Goal: Transaction & Acquisition: Purchase product/service

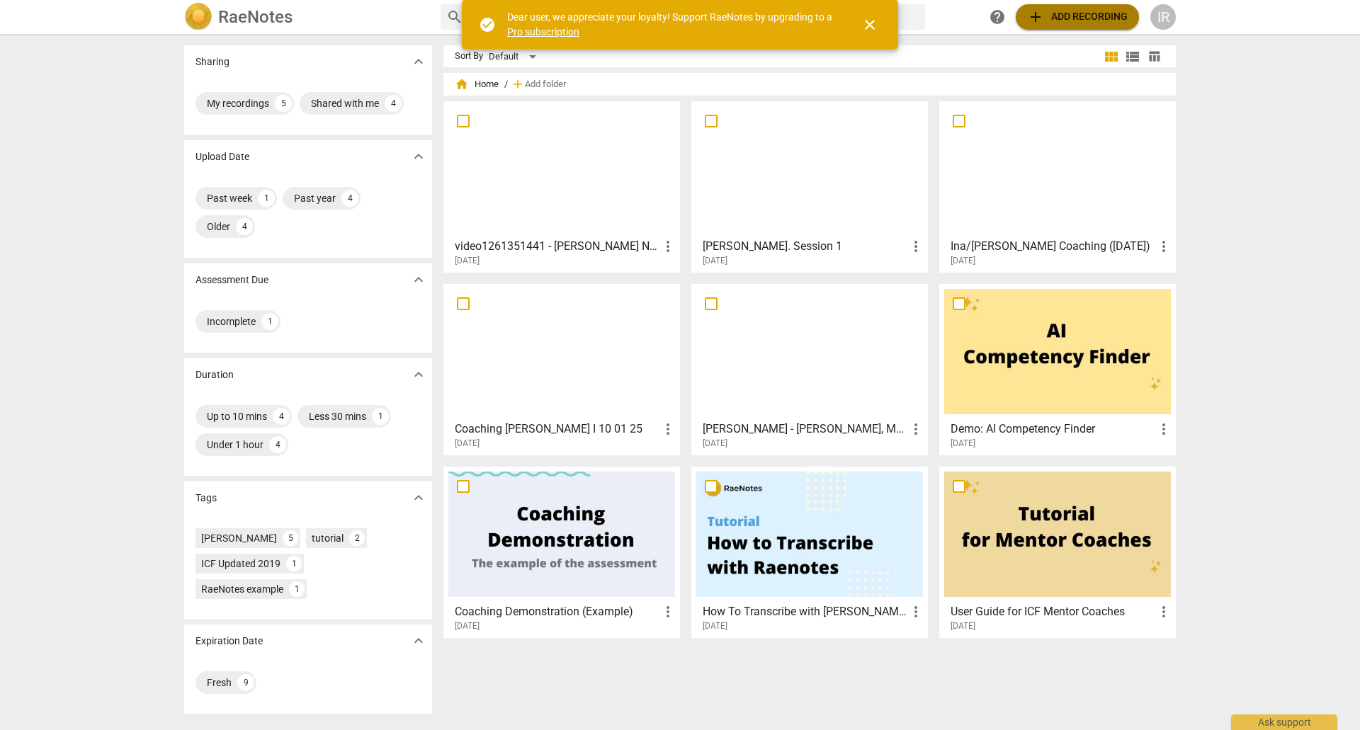
click at [1033, 16] on span "add" at bounding box center [1035, 16] width 17 height 17
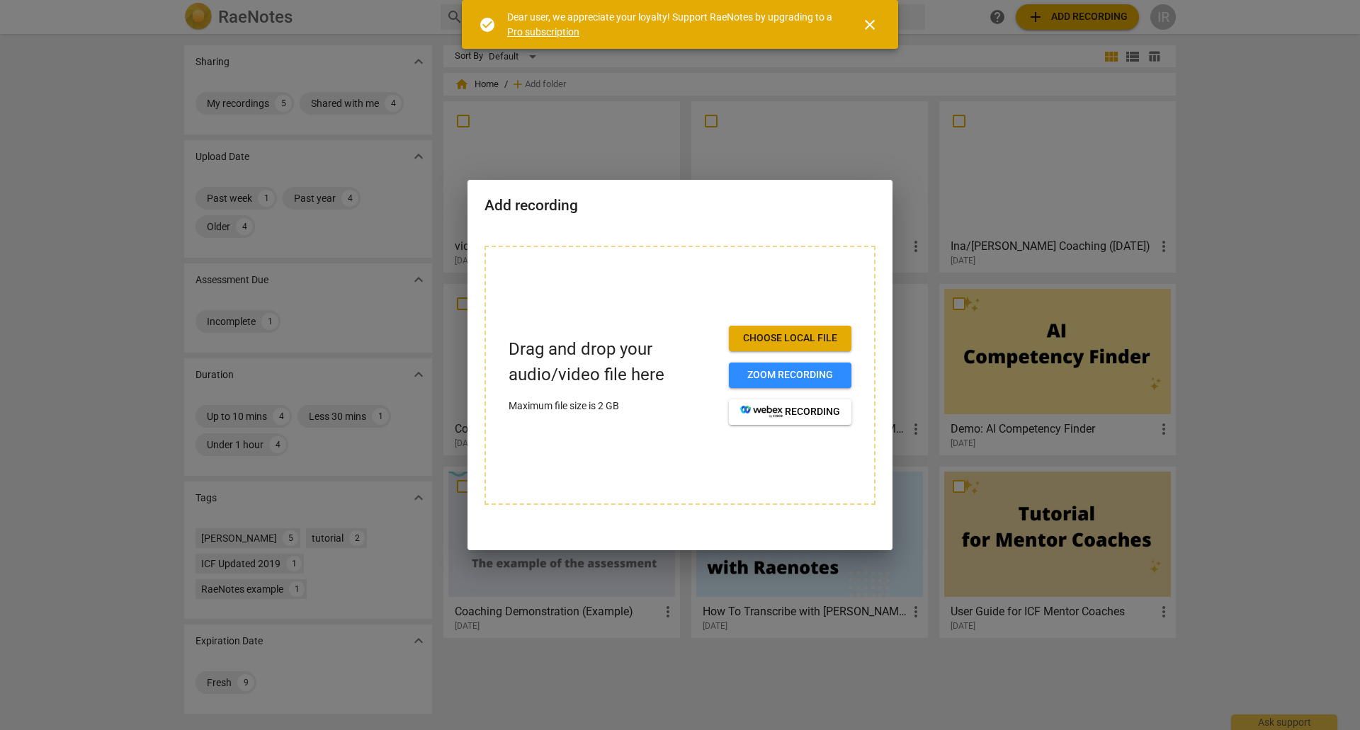
click at [602, 365] on p "Drag and drop your audio/video file here" at bounding box center [613, 362] width 209 height 50
click at [868, 21] on span "close" at bounding box center [869, 24] width 17 height 17
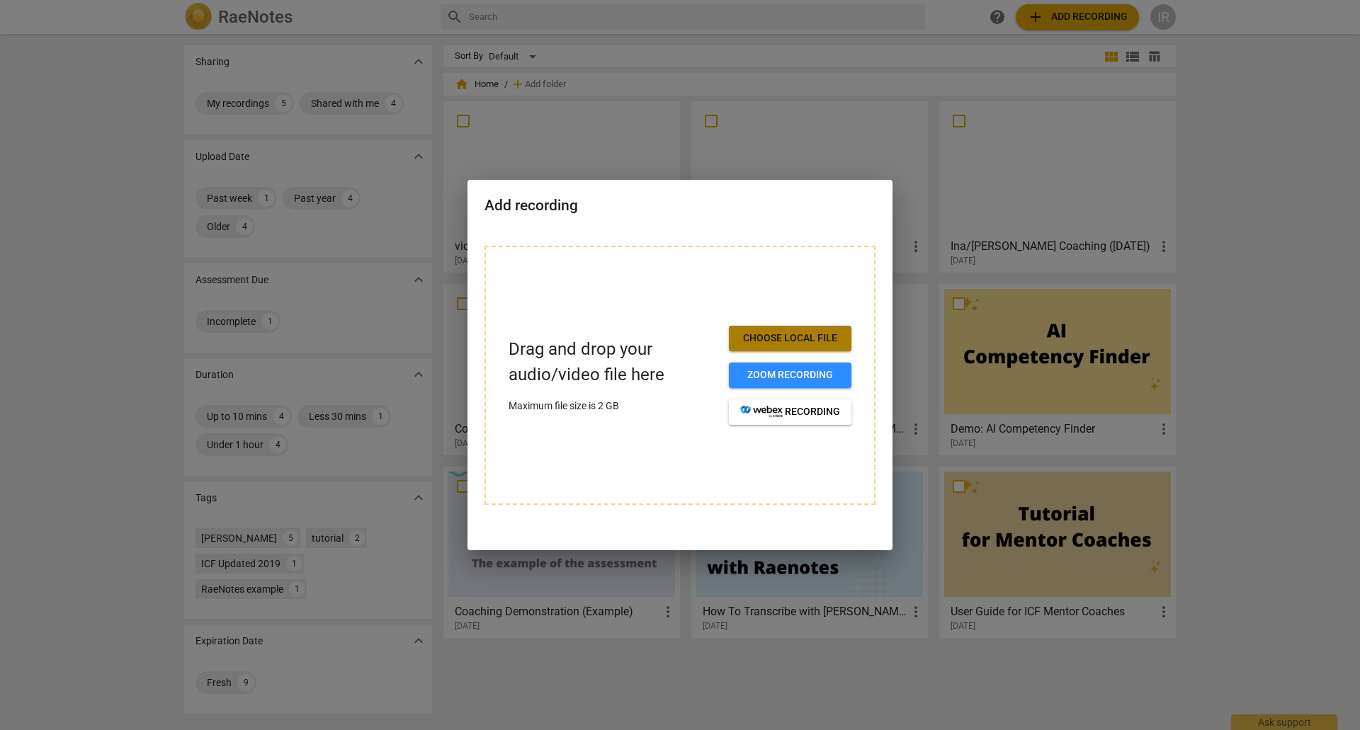
click at [748, 338] on span "Choose local file" at bounding box center [790, 338] width 100 height 14
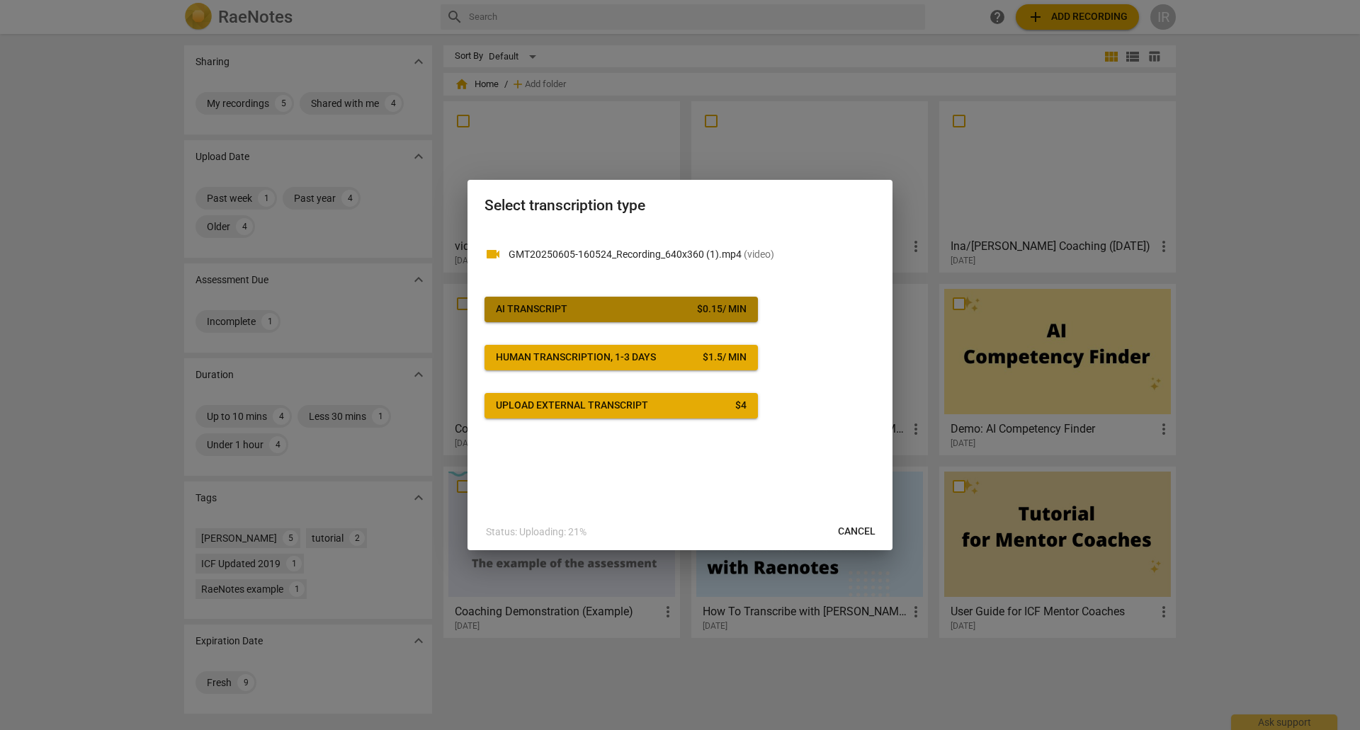
click at [563, 313] on div "AI Transcript" at bounding box center [532, 309] width 72 height 14
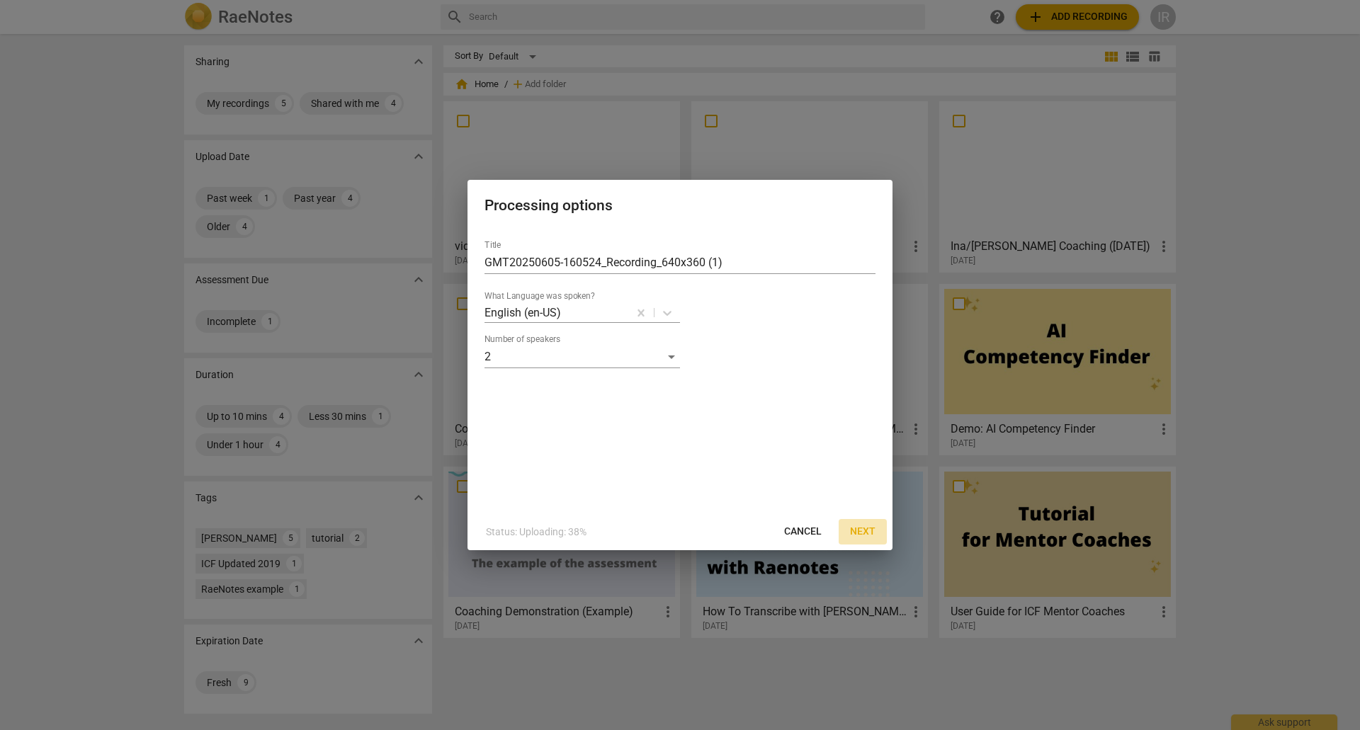
click at [869, 528] on span "Next" at bounding box center [862, 532] width 25 height 14
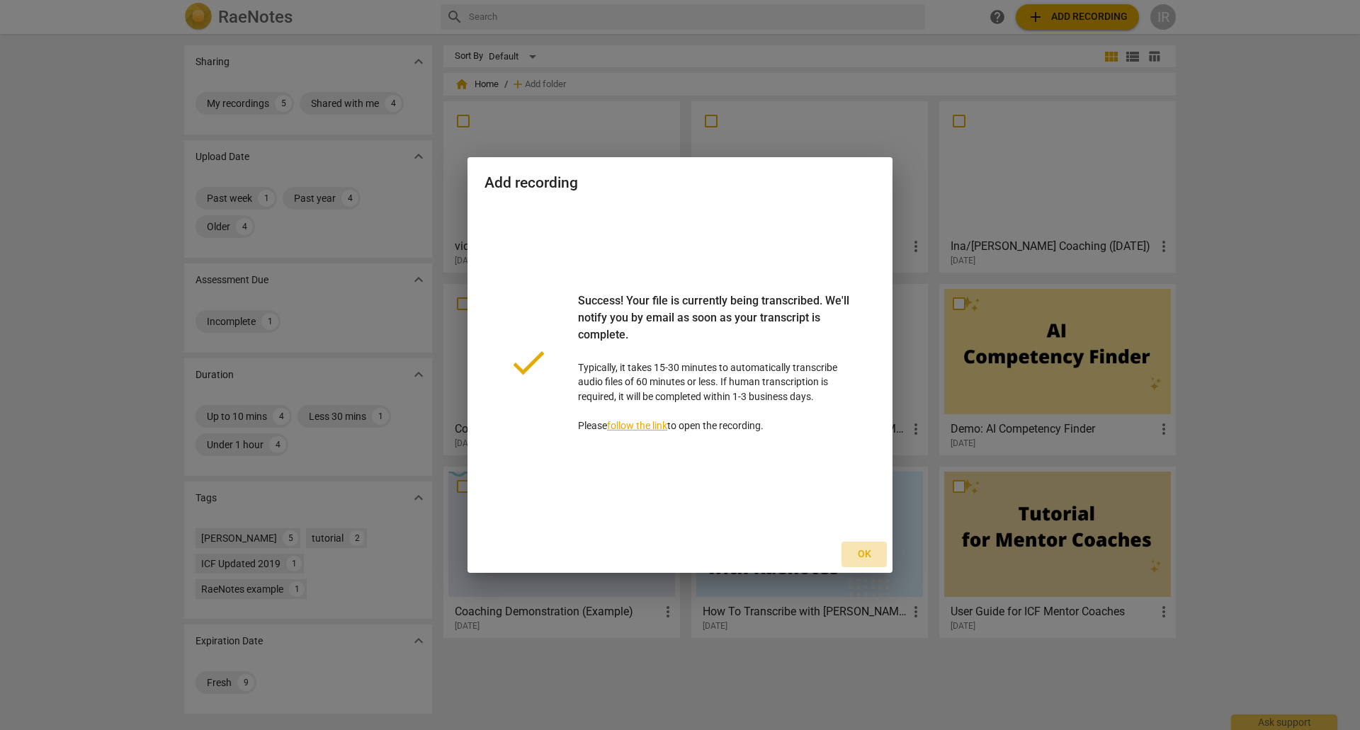
click at [863, 556] on span "Ok" at bounding box center [864, 555] width 23 height 14
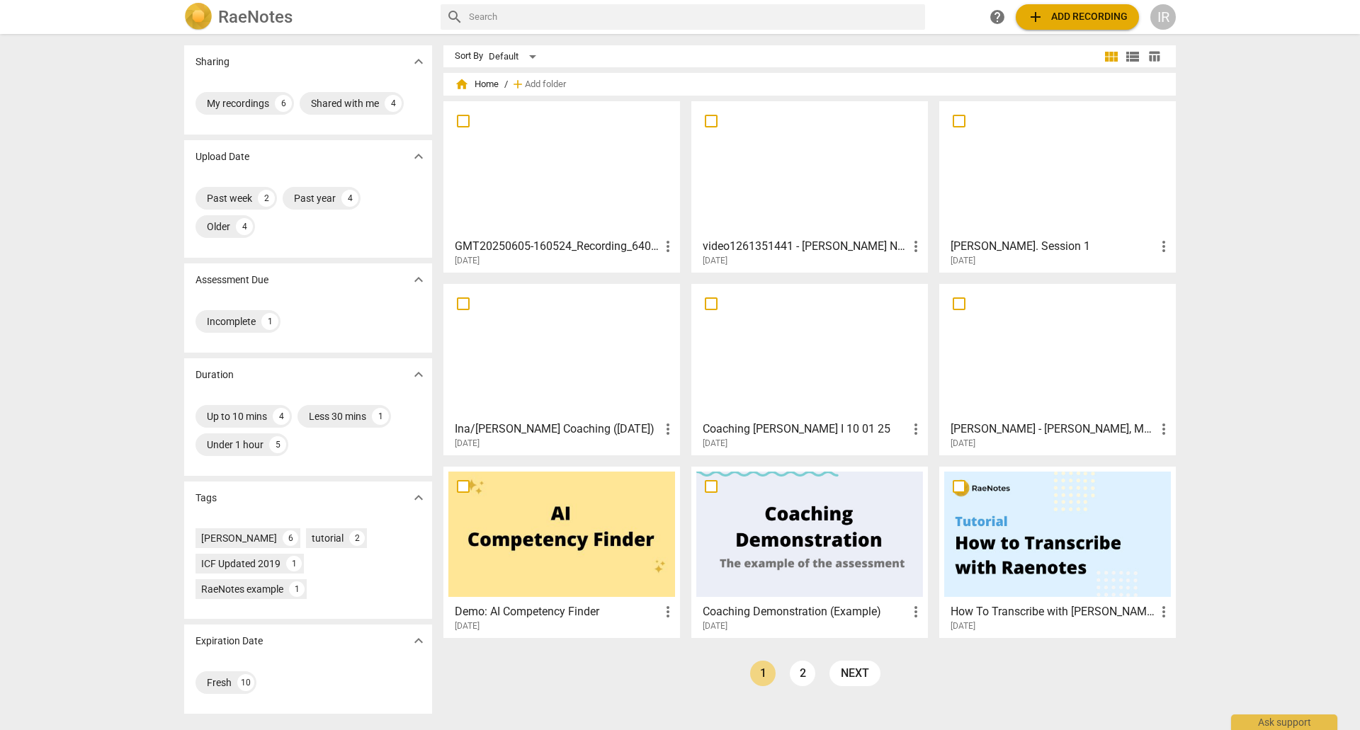
click at [511, 244] on h3 "GMT20250605-160524_Recording_640x360 (1)" at bounding box center [557, 246] width 205 height 17
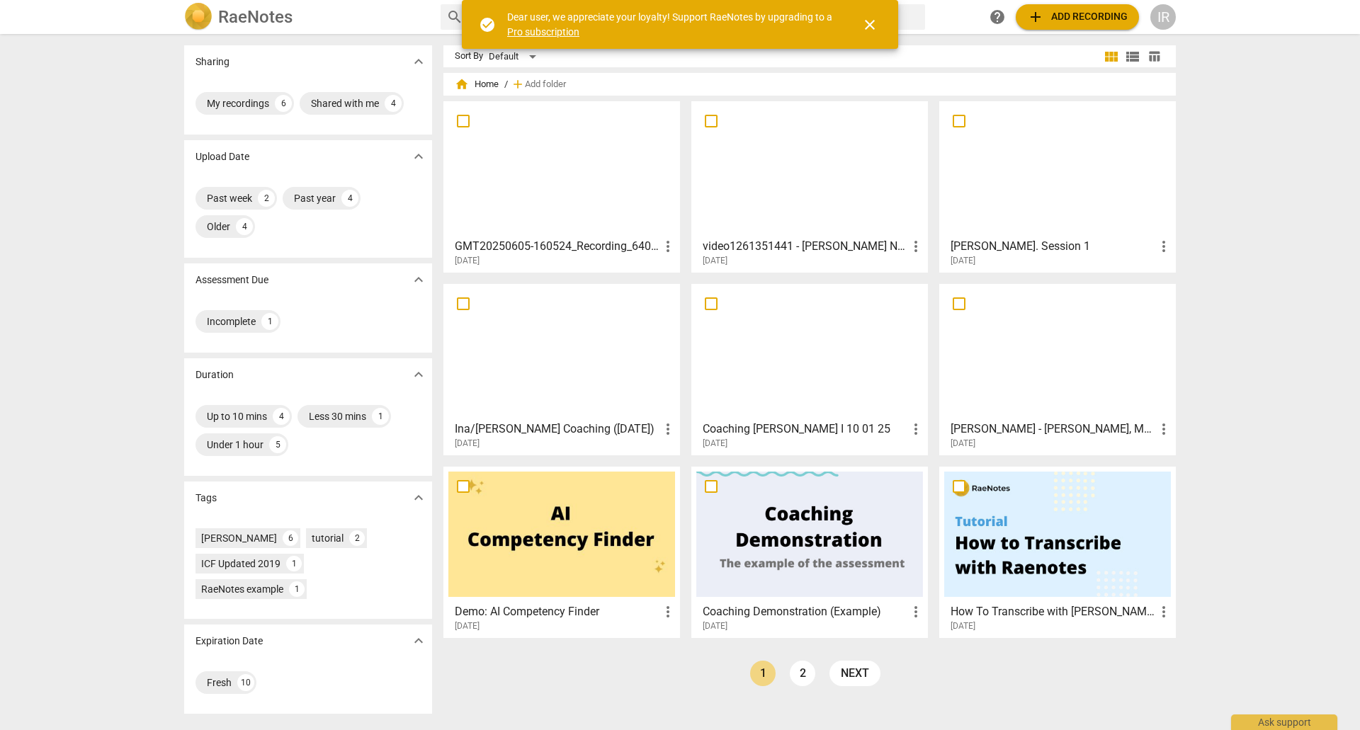
click at [1335, 137] on div "Sharing expand_more My recordings 6 Shared with me 4 Upload Date expand_more Pa…" at bounding box center [680, 382] width 1360 height 695
click at [1084, 16] on span "add Add recording" at bounding box center [1077, 16] width 101 height 17
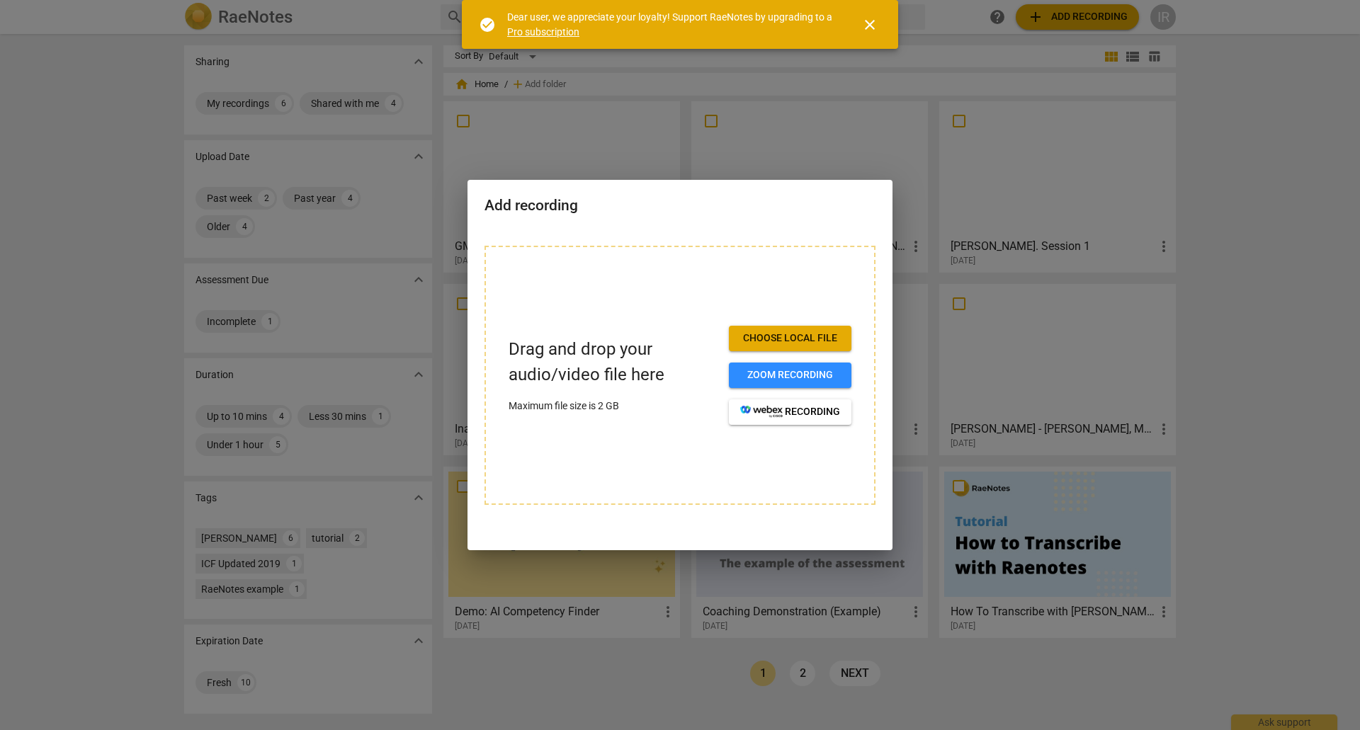
click at [802, 339] on span "Choose local file" at bounding box center [790, 338] width 100 height 14
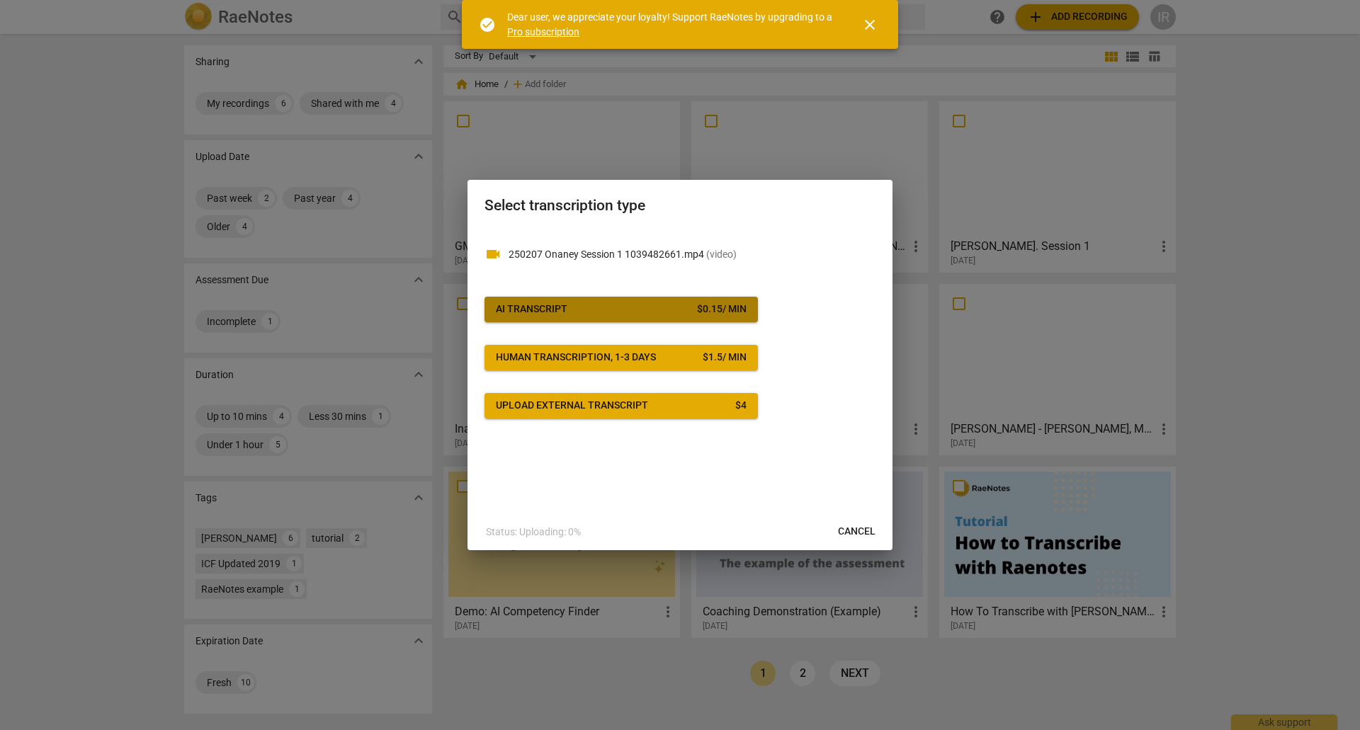
click at [596, 305] on span "AI Transcript $ 0.15 / min" at bounding box center [621, 309] width 251 height 14
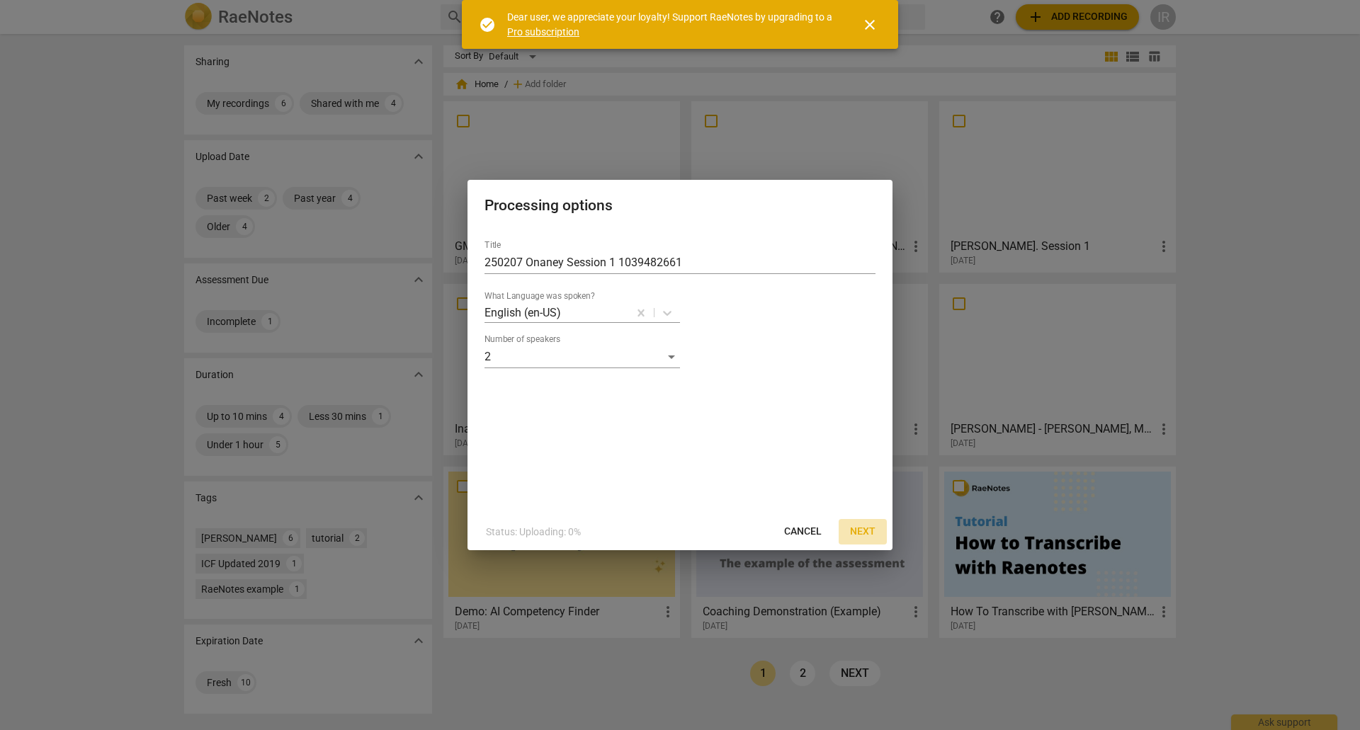
click at [868, 531] on span "Next" at bounding box center [862, 532] width 25 height 14
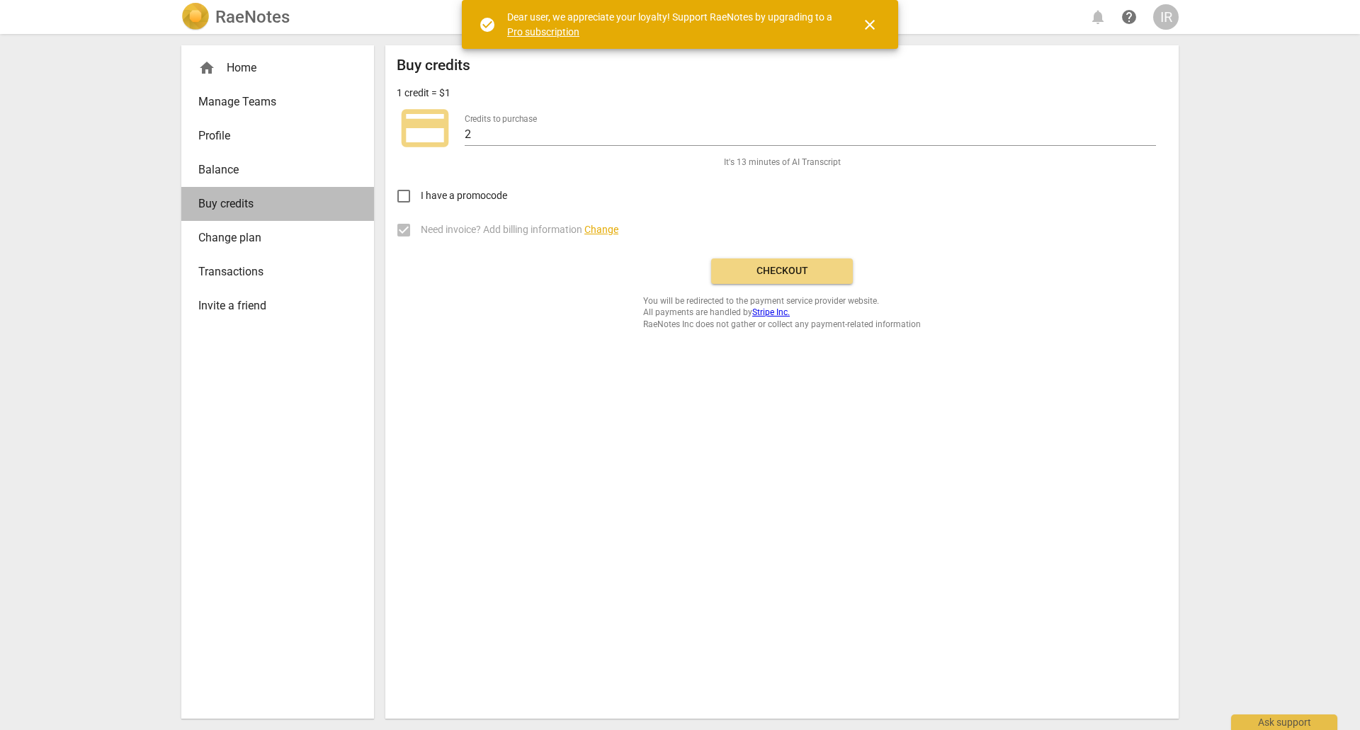
click at [262, 200] on span "Buy credits" at bounding box center [271, 203] width 147 height 17
click at [227, 208] on span "Buy credits" at bounding box center [271, 203] width 147 height 17
click at [490, 132] on input "2" at bounding box center [810, 135] width 691 height 21
click at [1150, 129] on input "3" at bounding box center [810, 135] width 691 height 21
click at [1150, 129] on input "4" at bounding box center [810, 135] width 691 height 21
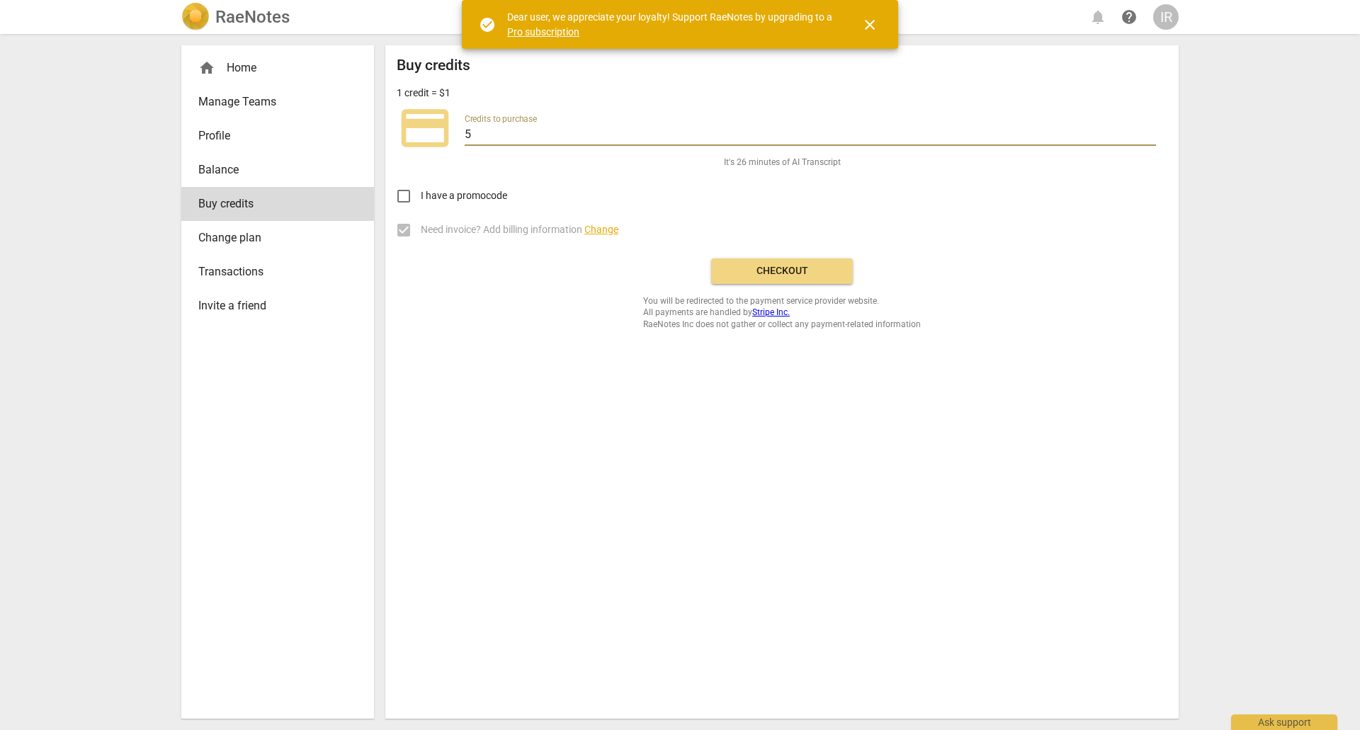
click at [1150, 129] on input "5" at bounding box center [810, 135] width 691 height 21
click at [1150, 129] on input "6" at bounding box center [810, 135] width 691 height 21
click at [1150, 129] on input "7" at bounding box center [810, 135] width 691 height 21
click at [1150, 129] on input "8" at bounding box center [810, 135] width 691 height 21
click at [1150, 129] on input "9" at bounding box center [810, 135] width 691 height 21
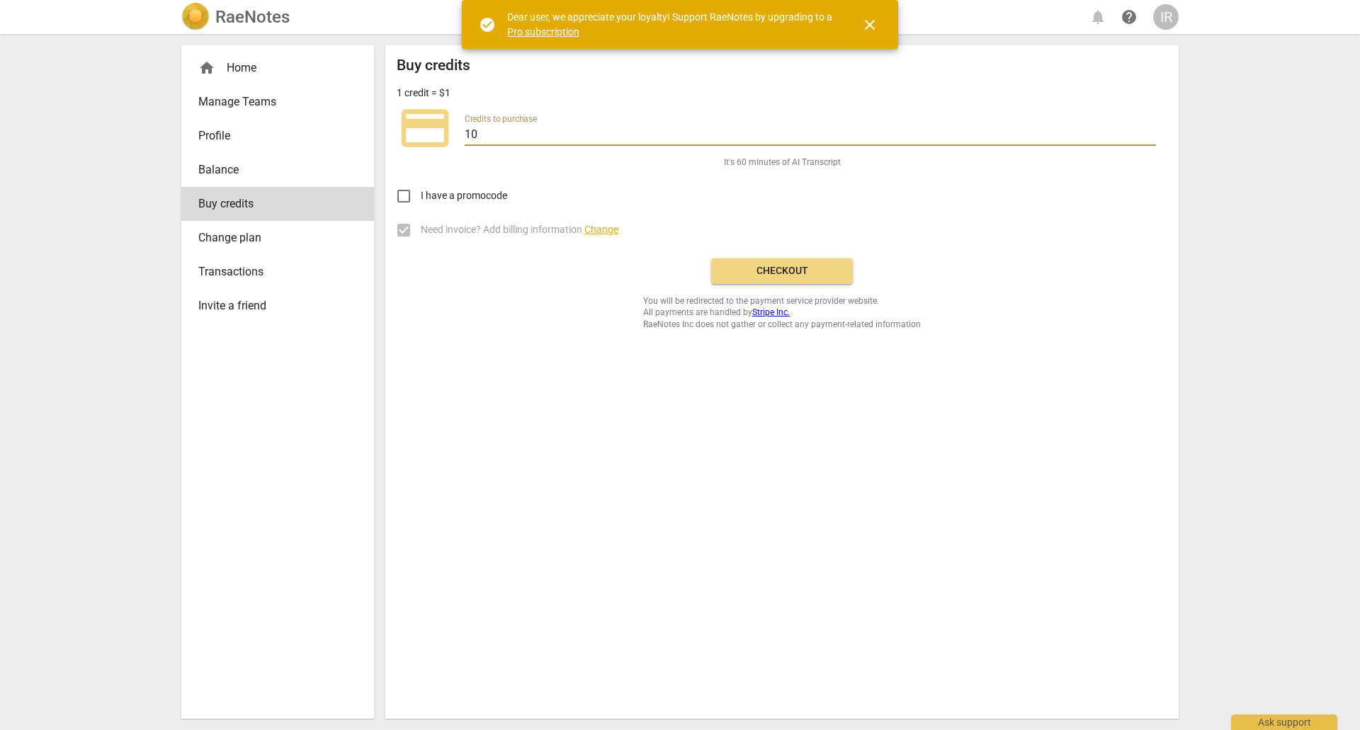
click at [1150, 129] on input "10" at bounding box center [810, 135] width 691 height 21
click at [1150, 129] on input "11" at bounding box center [810, 135] width 691 height 21
click at [1150, 129] on input "12" at bounding box center [810, 135] width 691 height 21
click at [1150, 129] on input "13" at bounding box center [810, 135] width 691 height 21
click at [1150, 129] on input "14" at bounding box center [810, 135] width 691 height 21
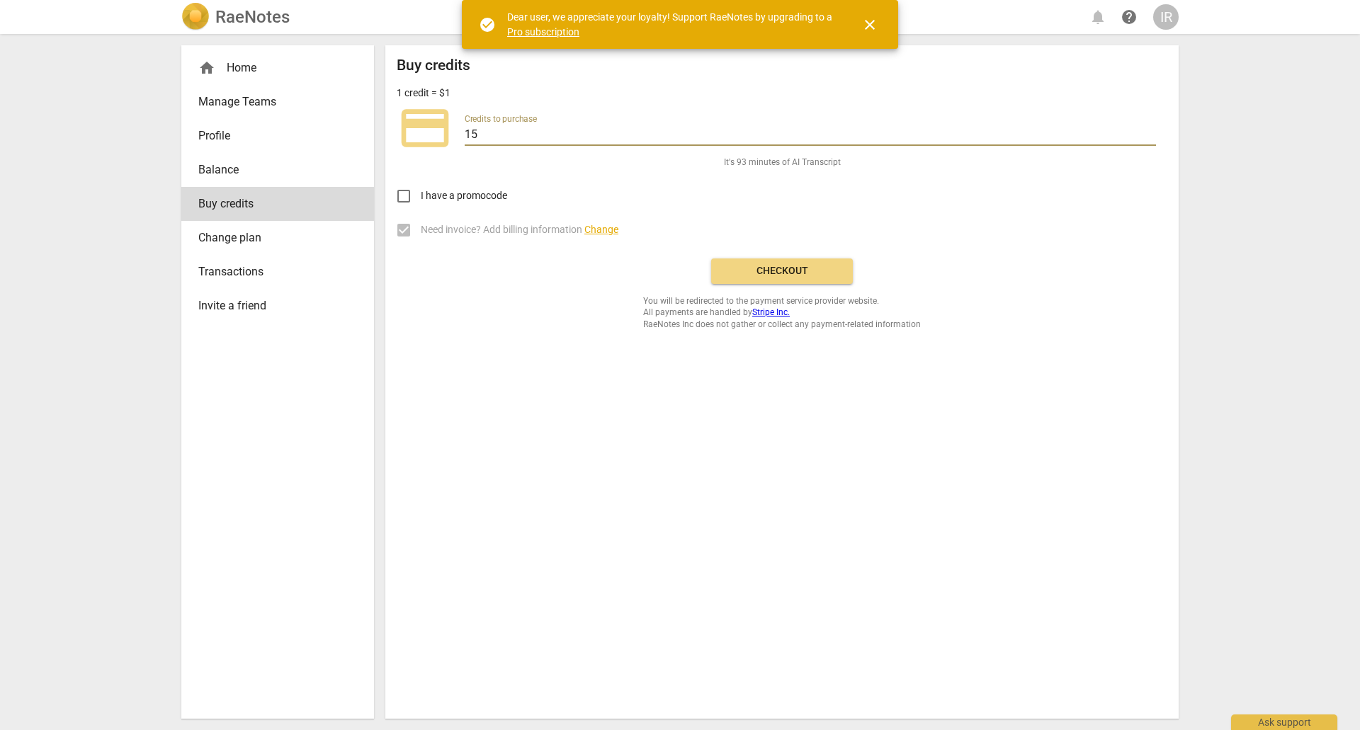
click at [1150, 129] on input "15" at bounding box center [810, 135] width 691 height 21
click at [1150, 129] on input "16" at bounding box center [810, 135] width 691 height 21
click at [1150, 129] on input "17" at bounding box center [810, 135] width 691 height 21
click at [1150, 129] on input "18" at bounding box center [810, 135] width 691 height 21
click at [1150, 129] on input "19" at bounding box center [810, 135] width 691 height 21
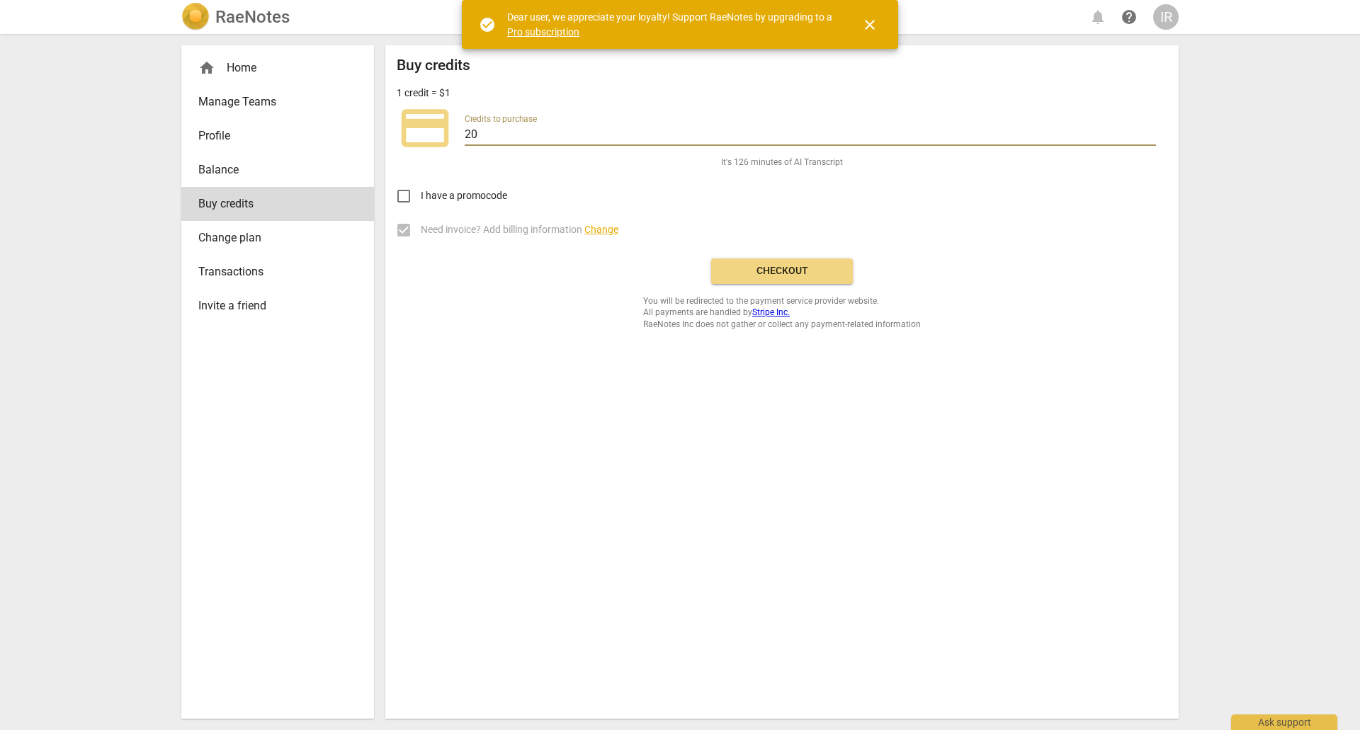
click at [1150, 129] on input "20" at bounding box center [810, 135] width 691 height 21
click at [1150, 129] on input "21" at bounding box center [810, 135] width 691 height 21
click at [1150, 129] on input "22" at bounding box center [810, 135] width 691 height 21
click at [1149, 137] on input "21" at bounding box center [810, 135] width 691 height 21
click at [1149, 137] on input "20" at bounding box center [810, 135] width 691 height 21
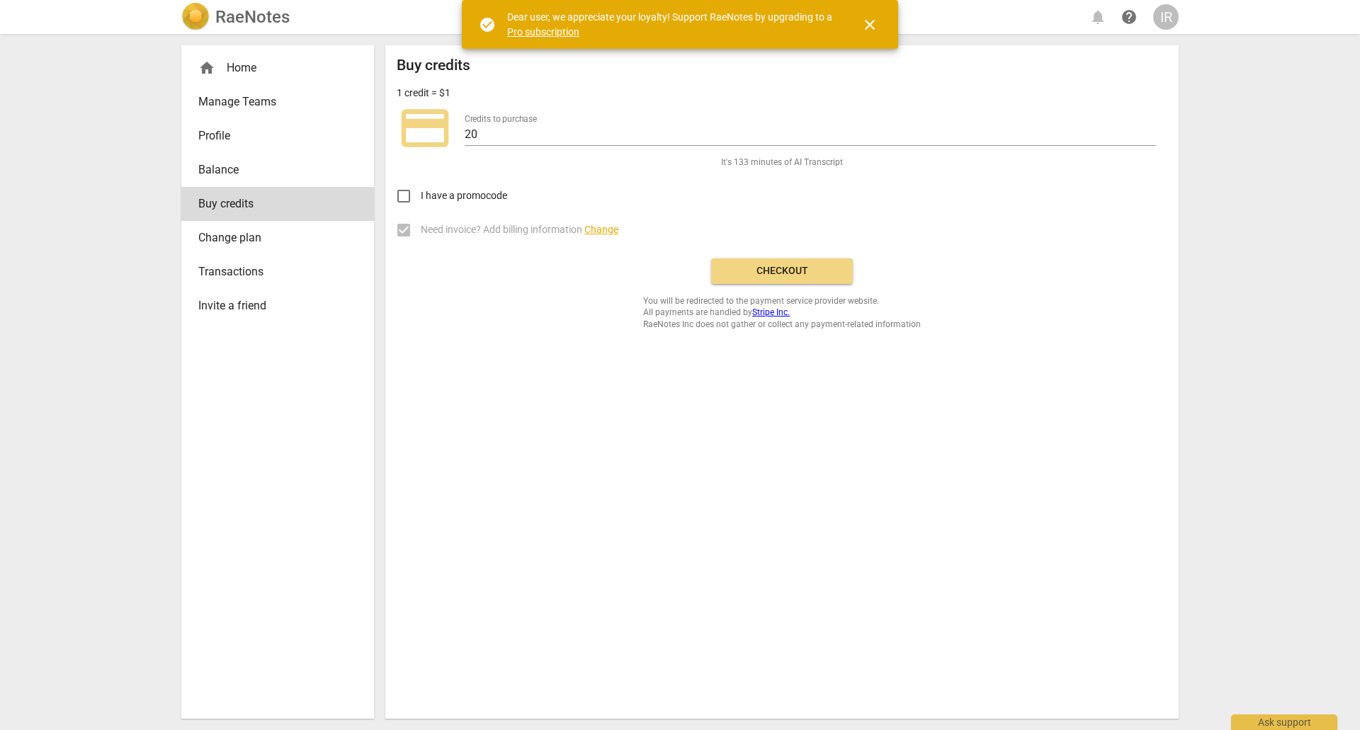
click at [602, 227] on span "Change" at bounding box center [601, 229] width 34 height 11
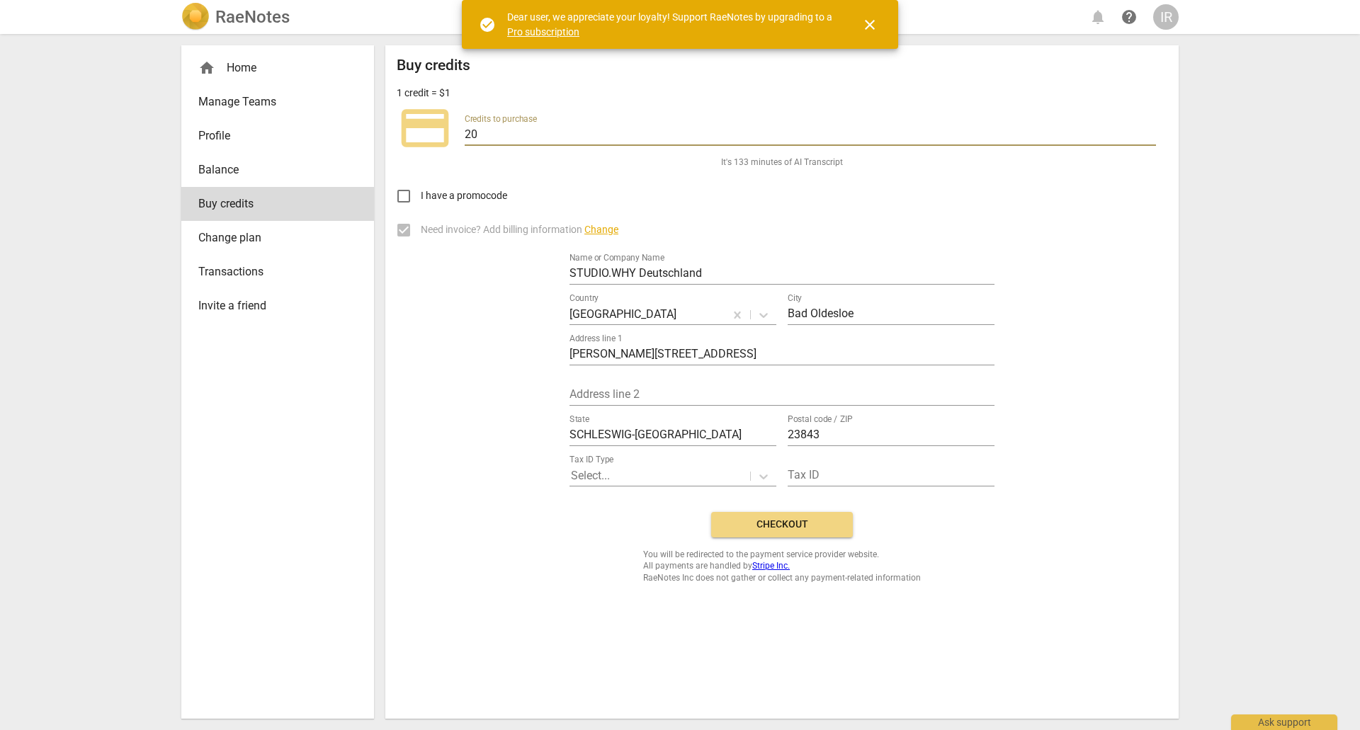
click at [477, 132] on input "20" at bounding box center [810, 135] width 691 height 21
type input "2"
type input "35"
click at [795, 524] on span "Checkout" at bounding box center [781, 525] width 119 height 14
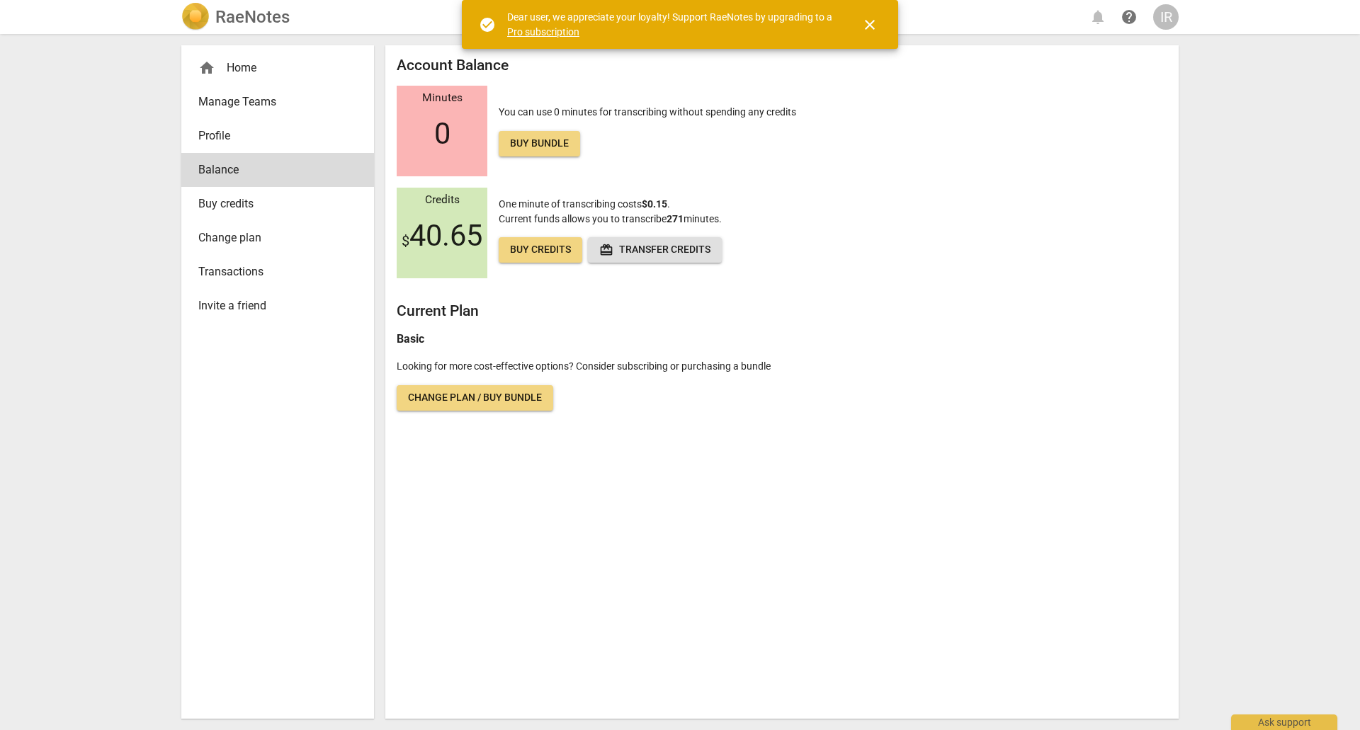
click at [244, 67] on div "home Home" at bounding box center [271, 67] width 147 height 17
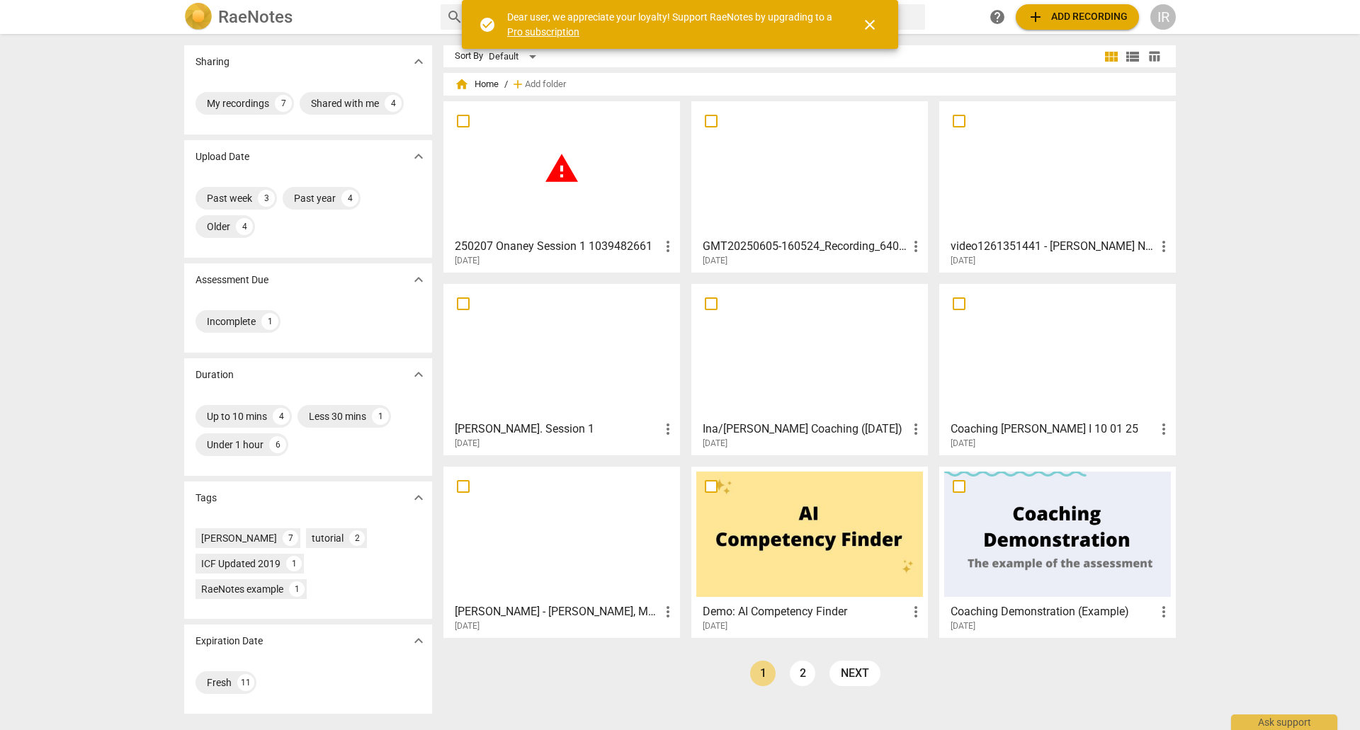
click at [556, 173] on span "warning" at bounding box center [561, 168] width 35 height 35
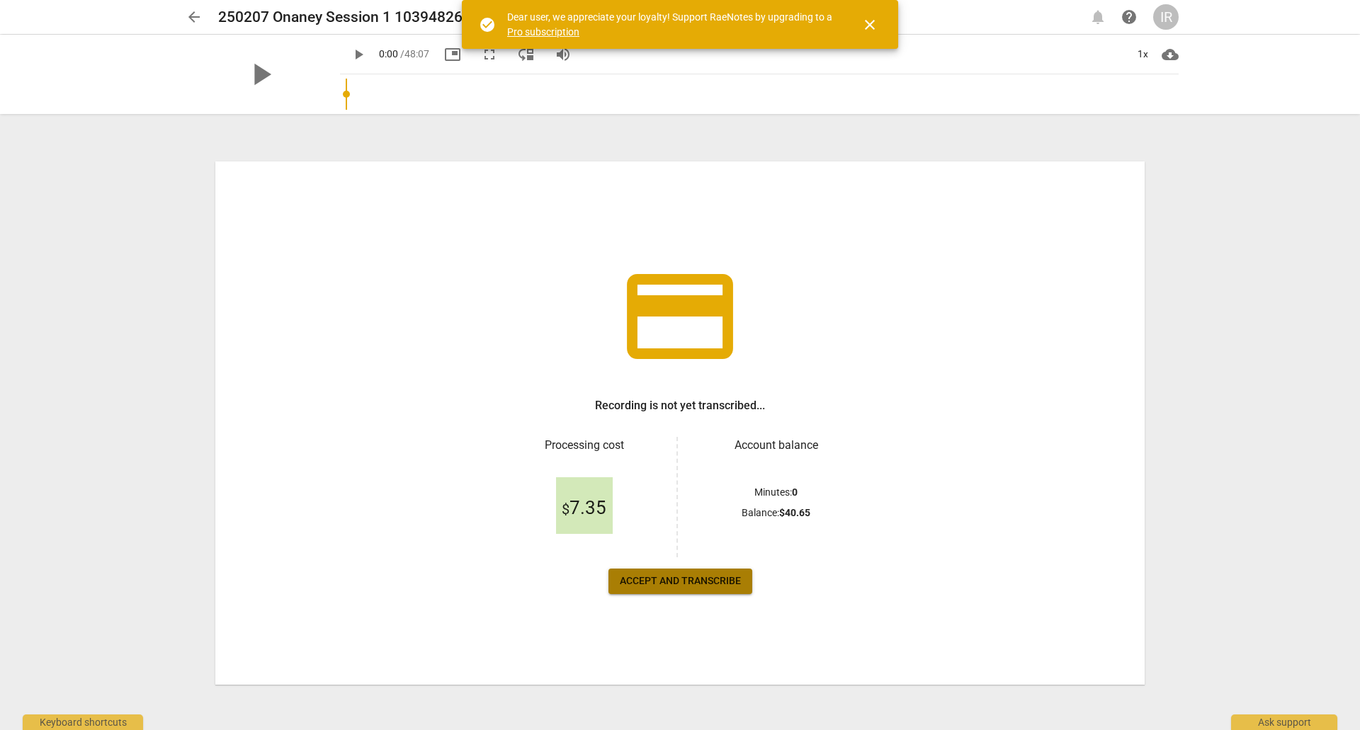
click at [674, 584] on span "Accept and transcribe" at bounding box center [680, 581] width 121 height 14
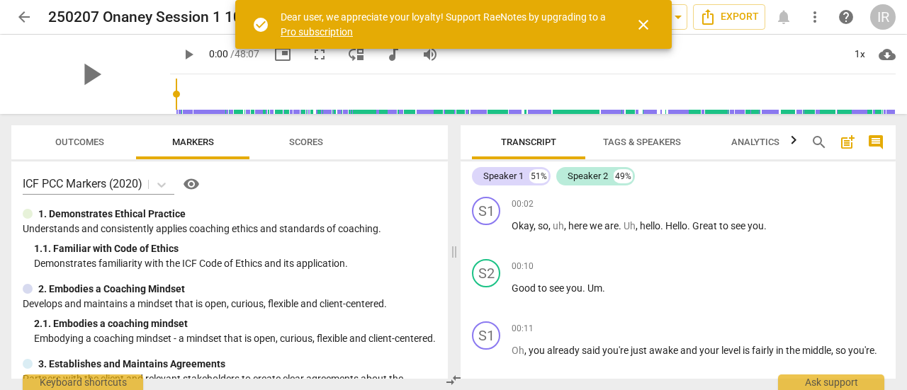
click at [76, 141] on span "Outcomes" at bounding box center [79, 142] width 49 height 11
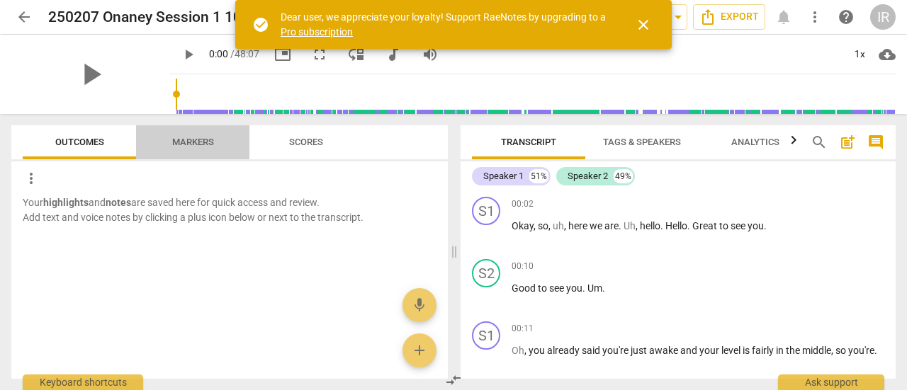
click at [193, 144] on span "Markers" at bounding box center [193, 142] width 42 height 11
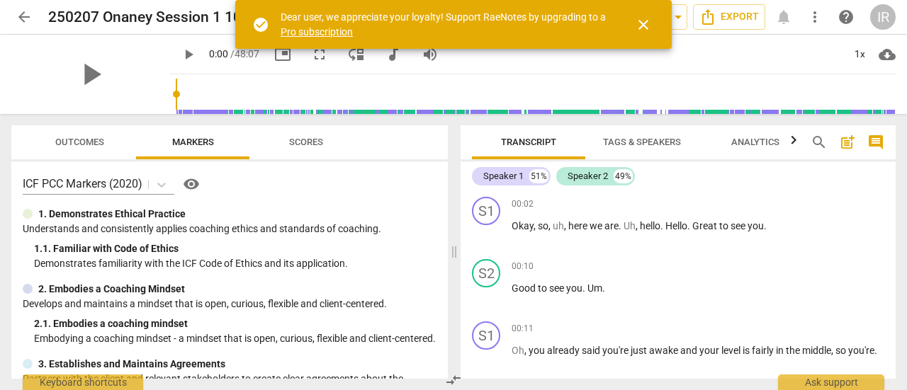
click at [444, 174] on div "ICF PCC Markers (2020) visibility 1. Demonstrates Ethical Practice Understands …" at bounding box center [229, 269] width 436 height 217
click at [758, 144] on span "Analytics" at bounding box center [755, 142] width 48 height 11
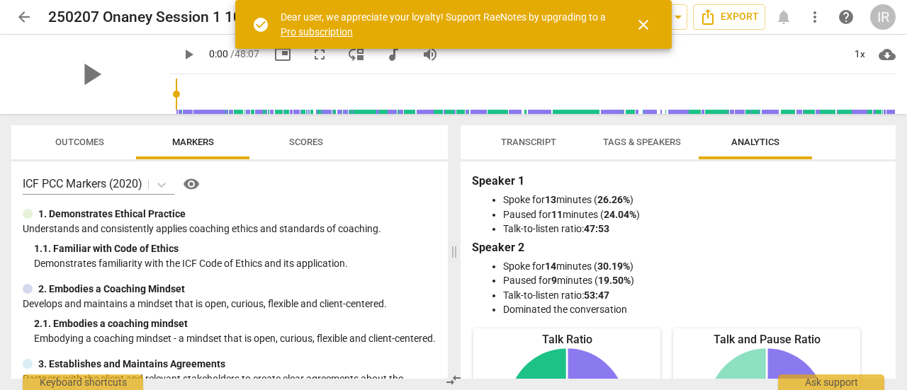
click at [643, 140] on span "Tags & Speakers" at bounding box center [642, 142] width 78 height 11
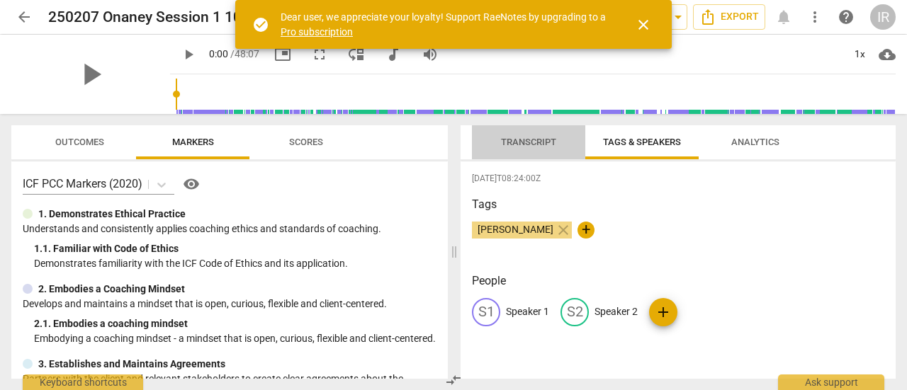
click at [518, 140] on span "Transcript" at bounding box center [528, 142] width 55 height 11
